Goal: Transaction & Acquisition: Purchase product/service

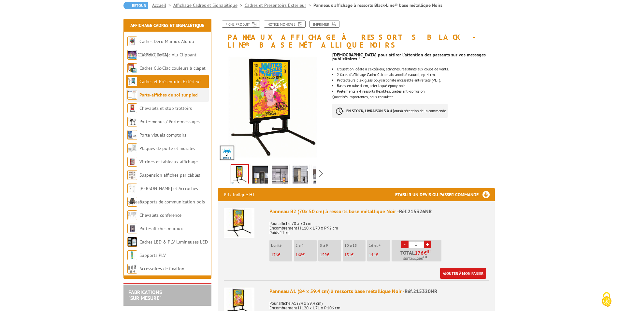
scroll to position [33, 0]
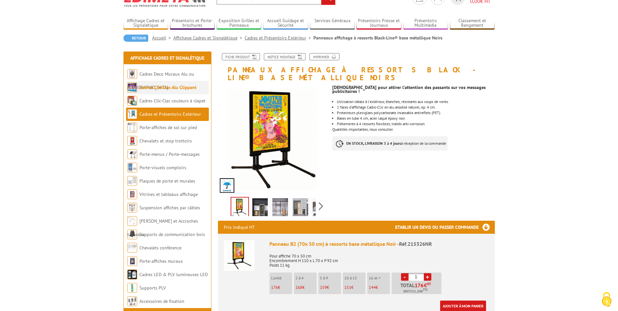
click at [165, 90] on link "Cadres Clic-Clac Alu Clippant" at bounding box center [167, 87] width 57 height 6
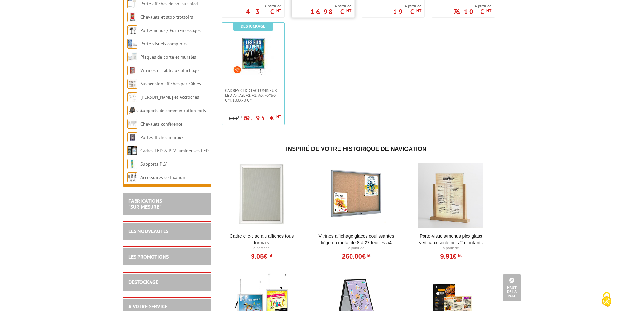
scroll to position [456, 0]
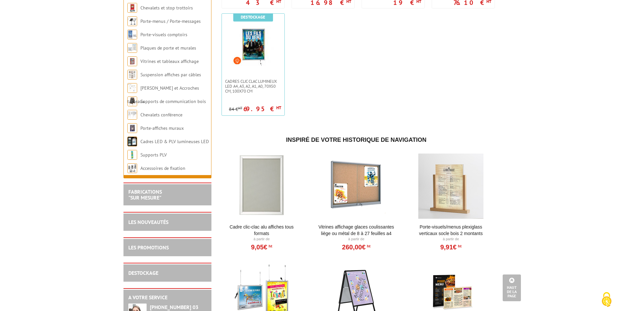
click at [275, 195] on div at bounding box center [261, 185] width 80 height 65
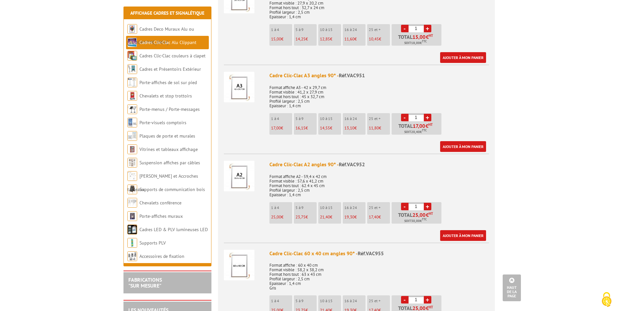
scroll to position [488, 0]
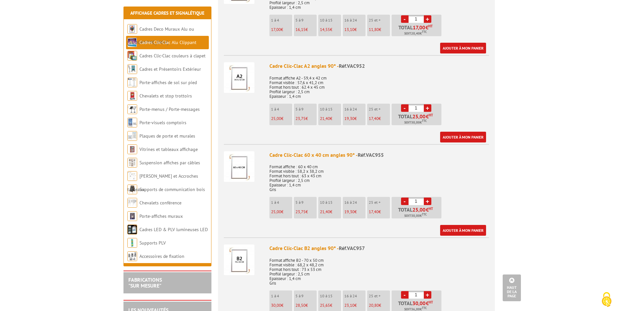
click at [281, 116] on p "25,00 €" at bounding box center [281, 118] width 21 height 5
click at [428, 105] on link "+" at bounding box center [427, 107] width 7 height 7
type input "4"
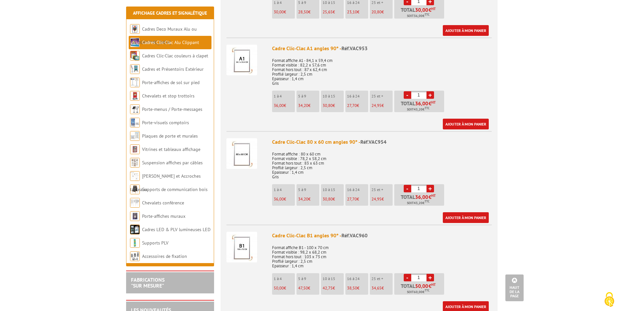
scroll to position [651, 0]
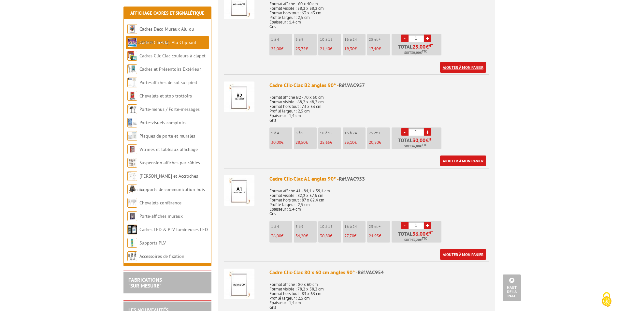
click at [468, 69] on link "Ajouter à mon panier" at bounding box center [463, 67] width 46 height 11
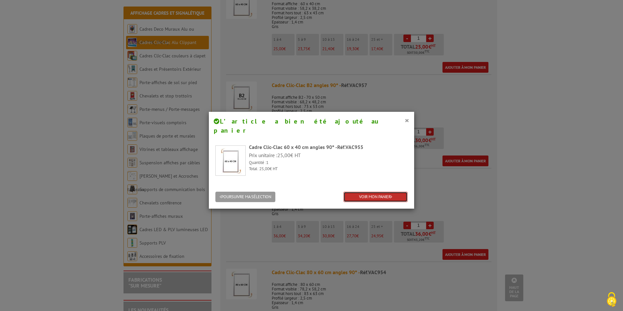
click at [363, 191] on link "VOIR MON PANIER" at bounding box center [375, 196] width 64 height 11
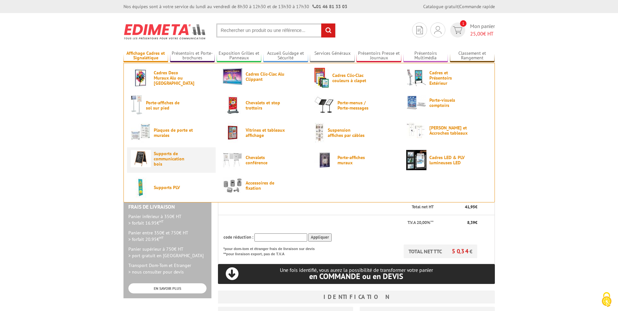
click at [189, 164] on span "Supports de communication bois" at bounding box center [173, 159] width 39 height 16
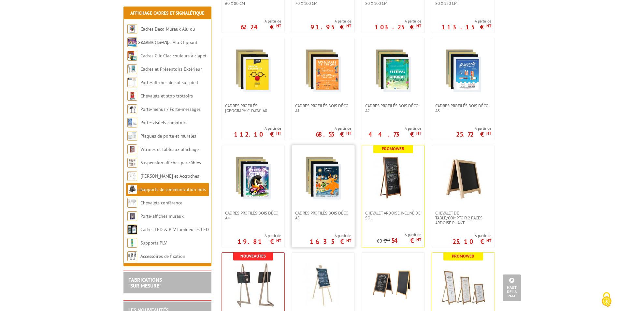
scroll to position [358, 0]
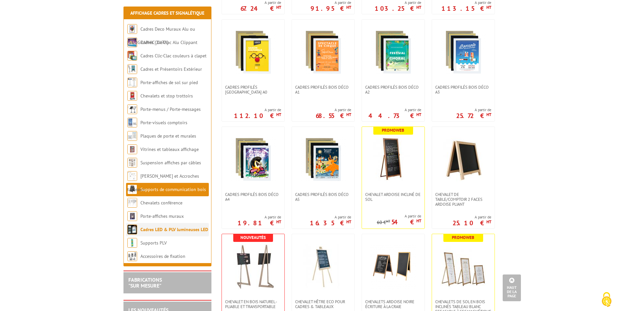
click at [180, 229] on link "Cadres LED & PLV lumineuses LED" at bounding box center [174, 229] width 68 height 6
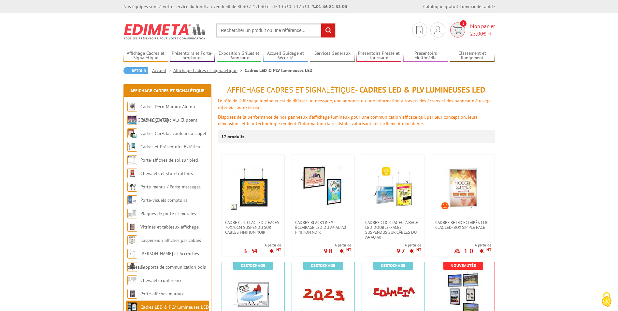
click at [476, 32] on span "25,00" at bounding box center [476, 33] width 13 height 7
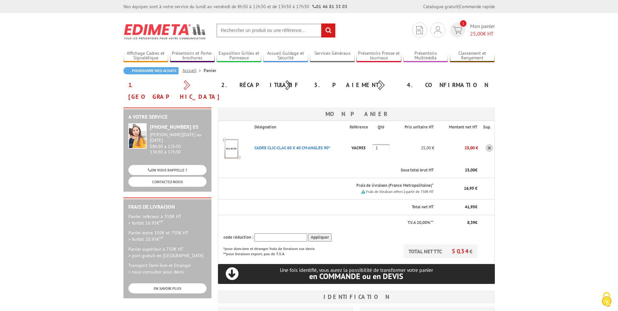
click at [377, 144] on input "1" at bounding box center [380, 148] width 17 height 8
type input "4"
click at [521, 191] on body "Nos équipes sont à votre service du [DATE] au [DATE] de 8h30 à 12h30 et de 13h3…" at bounding box center [309, 279] width 618 height 559
